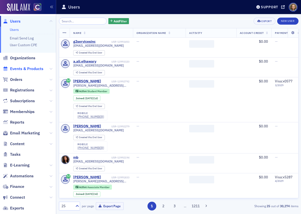
click at [27, 69] on span "Events & Products" at bounding box center [26, 69] width 33 height 6
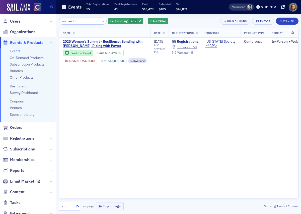
drag, startPoint x: 90, startPoint y: 21, endPoint x: 32, endPoint y: 18, distance: 57.6
click at [35, 20] on div "Users Organizations Events & Products Events On-Demand Products Subscription Pr…" at bounding box center [150, 107] width 301 height 214
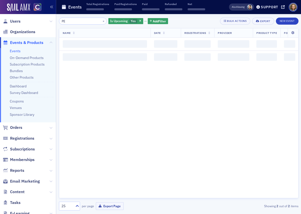
type input "P"
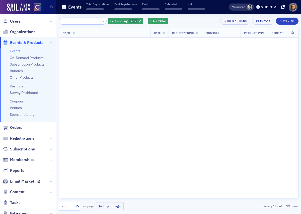
type input "E"
